Goal: Find specific page/section: Find specific page/section

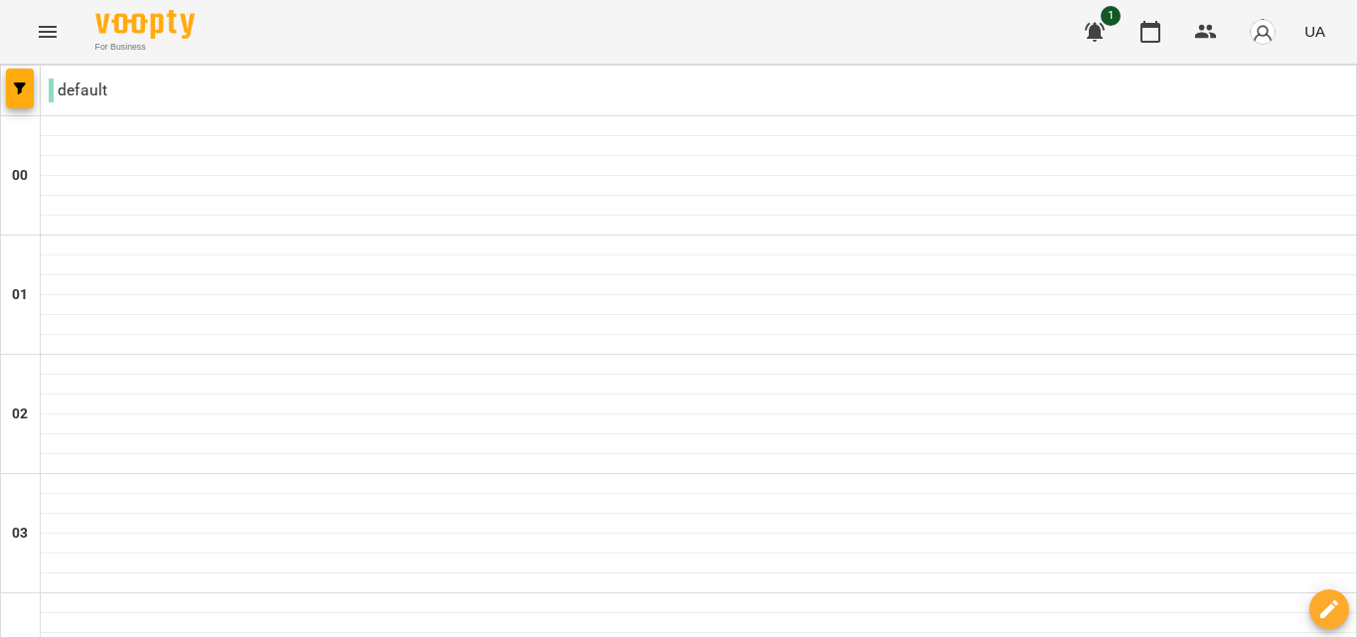
scroll to position [2473, 0]
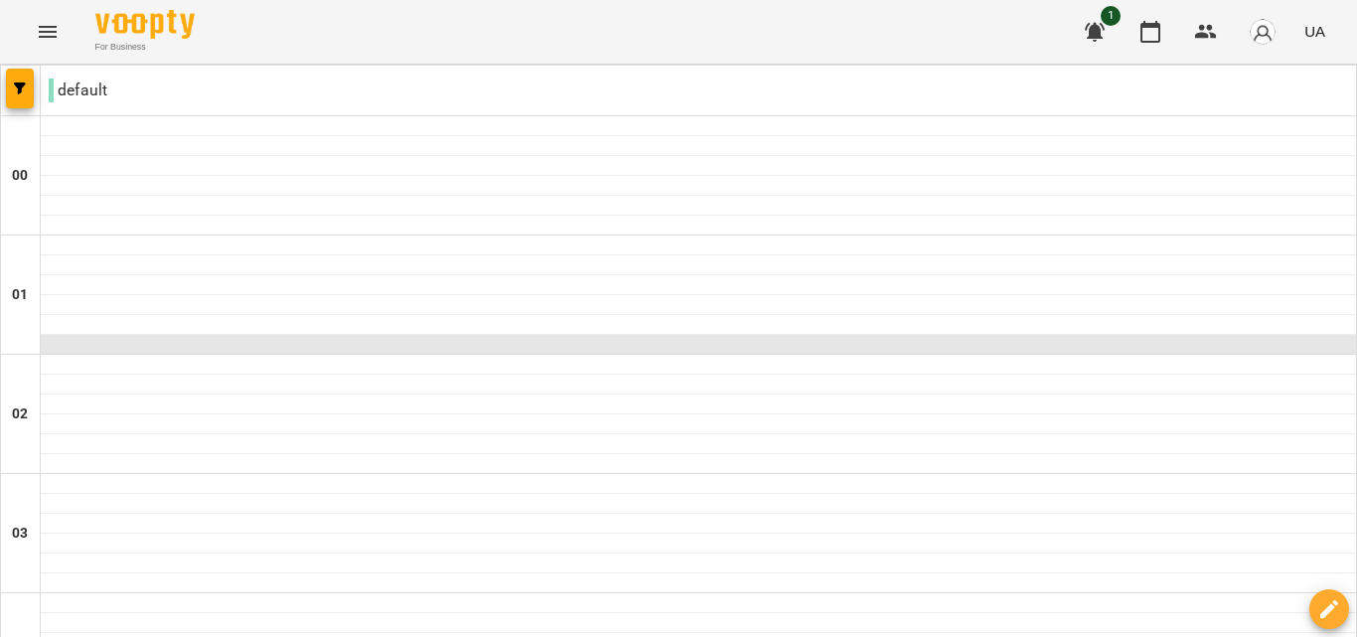
scroll to position [2009, 0]
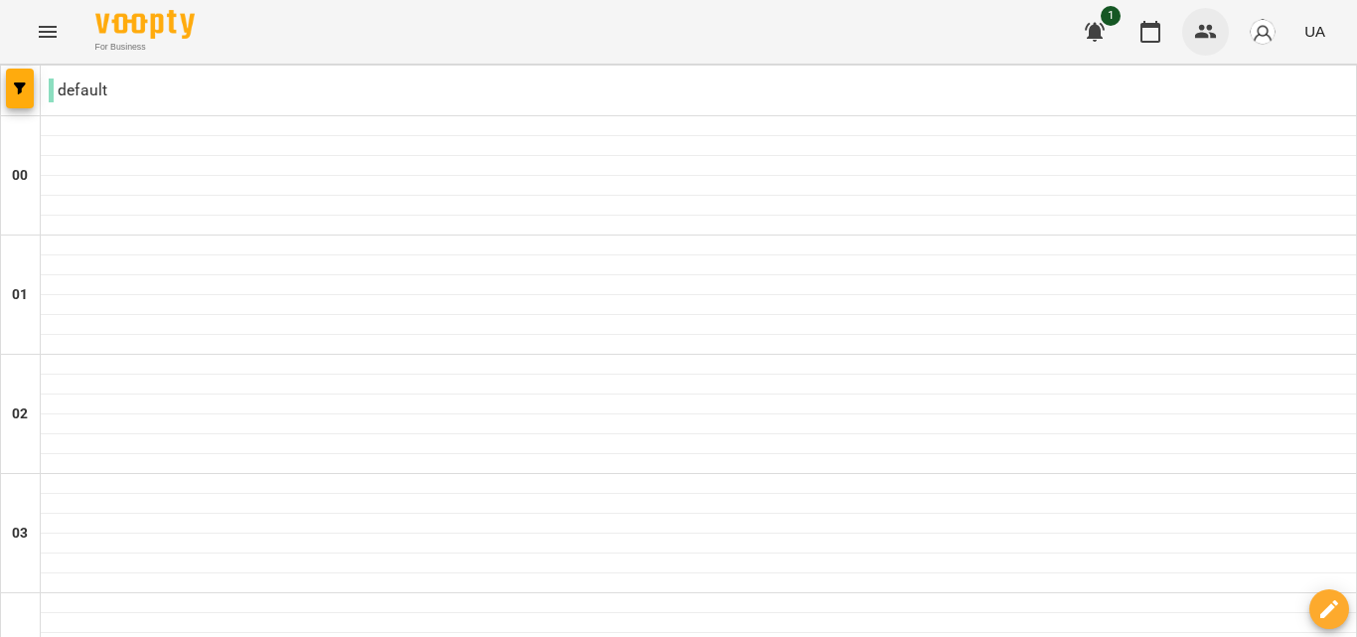
click at [1226, 22] on button "button" at bounding box center [1206, 32] width 48 height 48
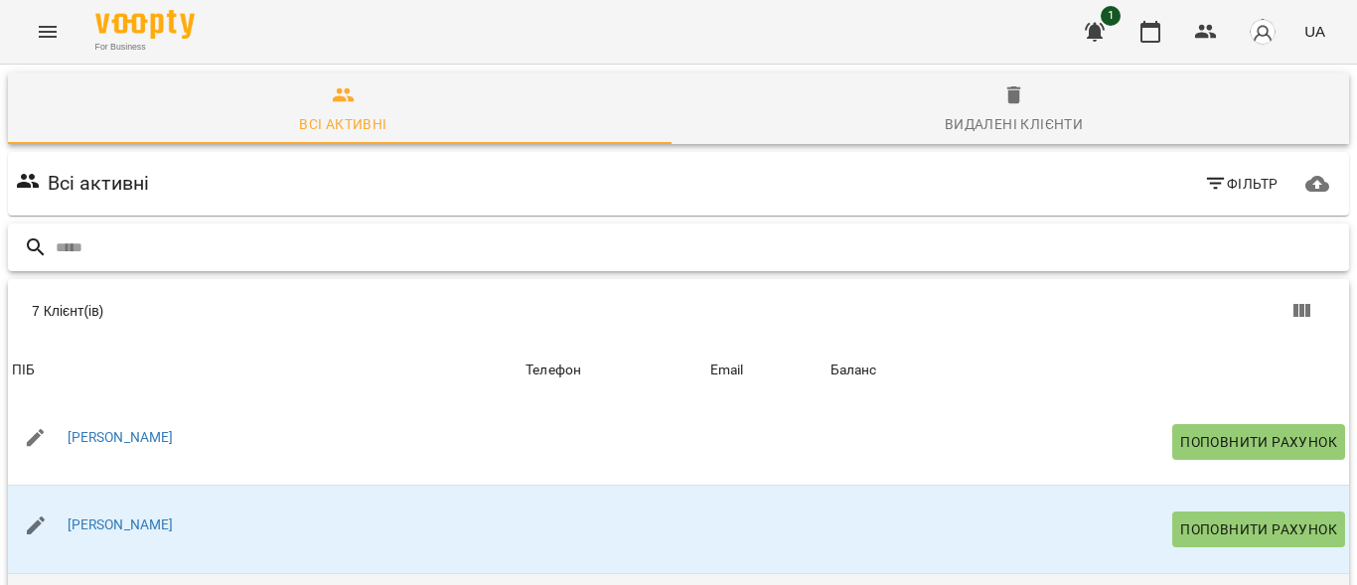
scroll to position [316, 0]
